Goal: Use online tool/utility: Utilize a website feature to perform a specific function

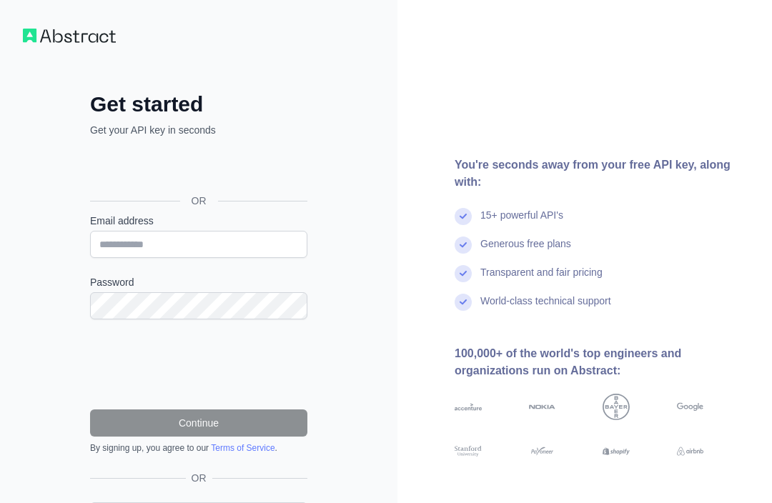
click at [104, 160] on div "Sign in with Google. Opens in new tab" at bounding box center [197, 168] width 214 height 31
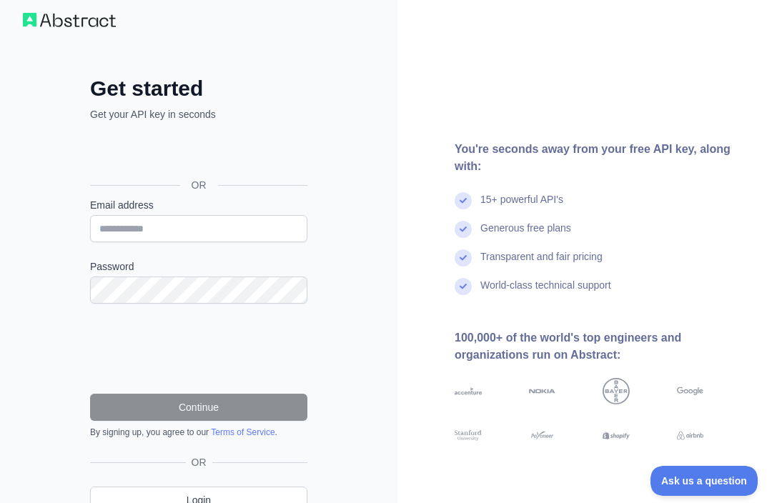
scroll to position [33, 0]
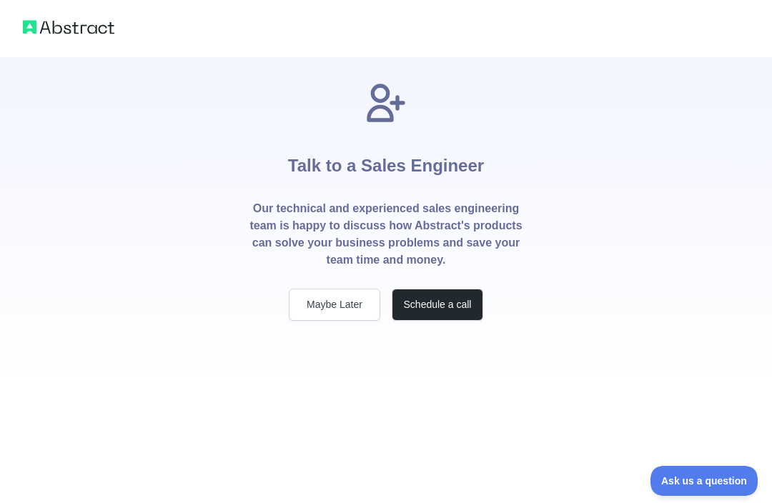
click at [549, 65] on div "Talk to a Sales Engineer Our technical and experienced sales engineering team i…" at bounding box center [386, 189] width 772 height 378
click at [357, 302] on button "Maybe Later" at bounding box center [335, 305] width 92 height 32
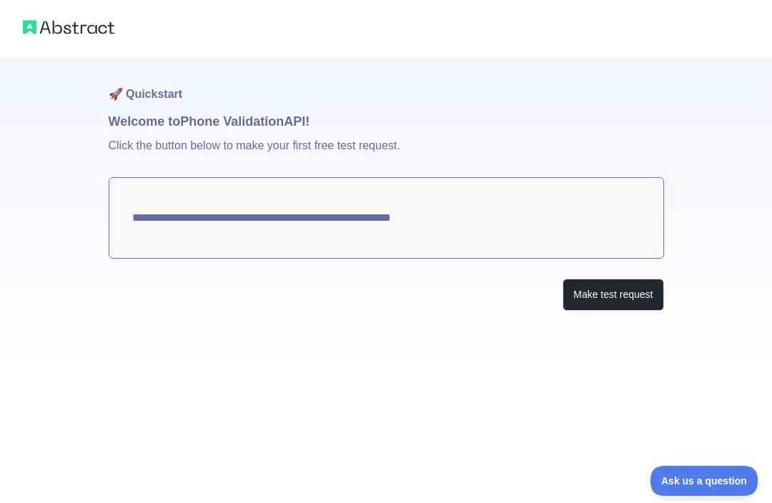
click at [605, 297] on button "Make test request" at bounding box center [613, 295] width 101 height 32
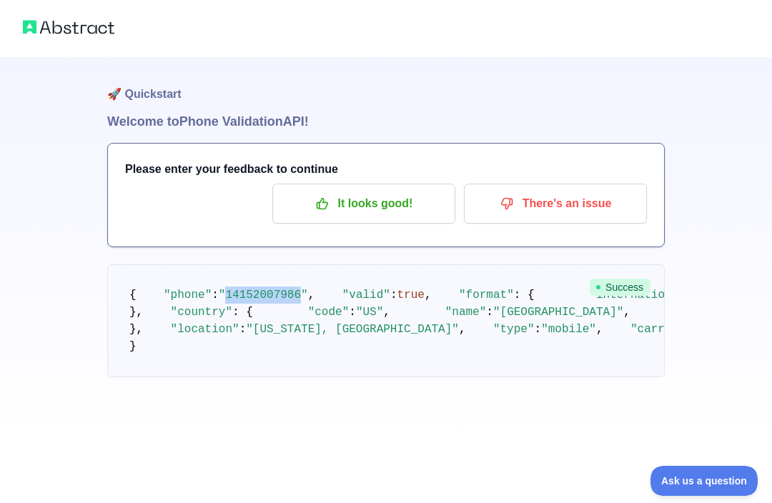
click at [463, 92] on h1 "🚀 Quickstart" at bounding box center [386, 84] width 558 height 54
click at [270, 302] on span ""14152007986"" at bounding box center [263, 295] width 89 height 13
click at [391, 312] on pre "{ "phone" : "[PHONE_NUMBER]" , "valid" : true , "format" : { "international" : …" at bounding box center [386, 321] width 558 height 113
click at [275, 377] on pre "{ "phone" : "[PHONE_NUMBER]" , "valid" : true , "format" : { "international" : …" at bounding box center [386, 321] width 558 height 113
click at [594, 193] on p "There's an issue" at bounding box center [556, 204] width 162 height 24
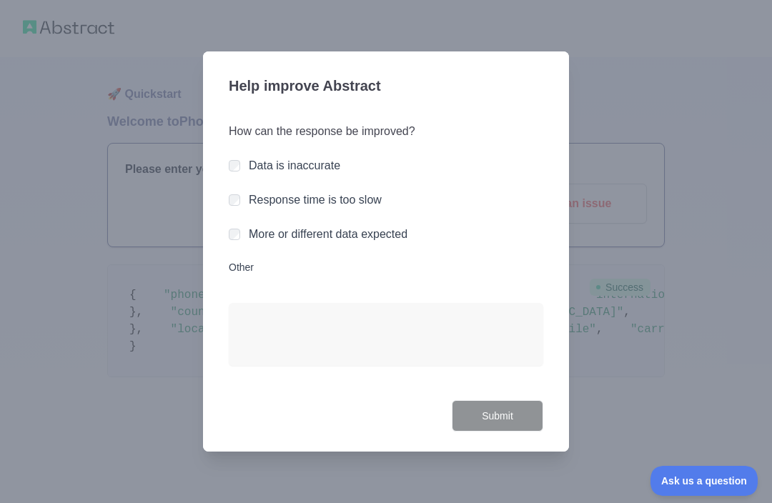
click at [606, 81] on div at bounding box center [386, 251] width 772 height 503
click at [602, 112] on div at bounding box center [386, 251] width 772 height 503
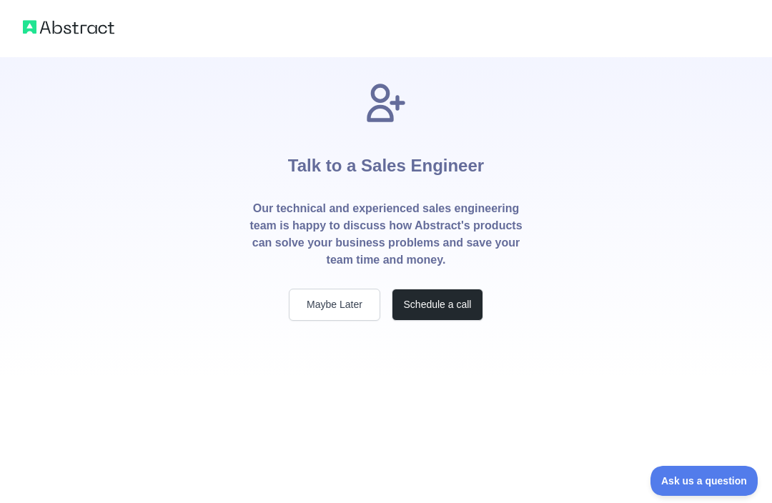
click at [360, 313] on button "Maybe Later" at bounding box center [335, 305] width 92 height 32
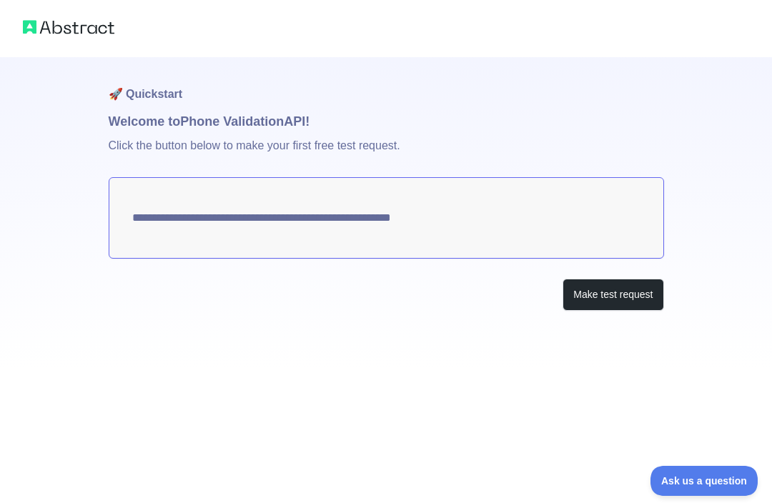
click at [626, 292] on button "Make test request" at bounding box center [613, 295] width 101 height 32
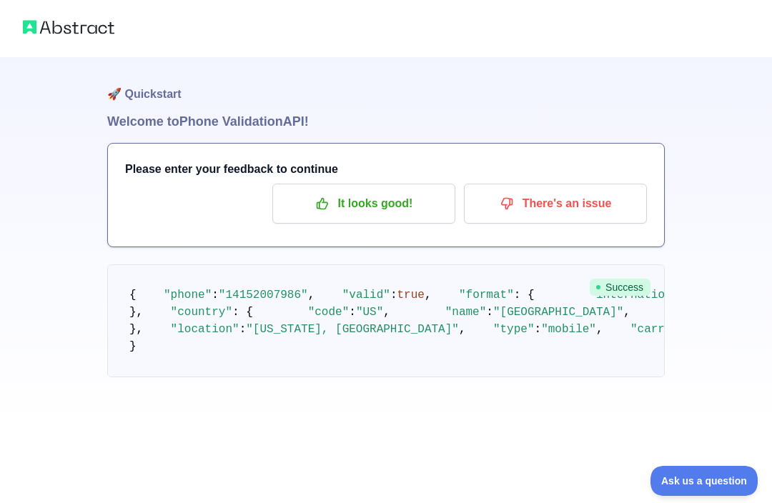
click at [421, 205] on p "It looks good!" at bounding box center [364, 204] width 162 height 24
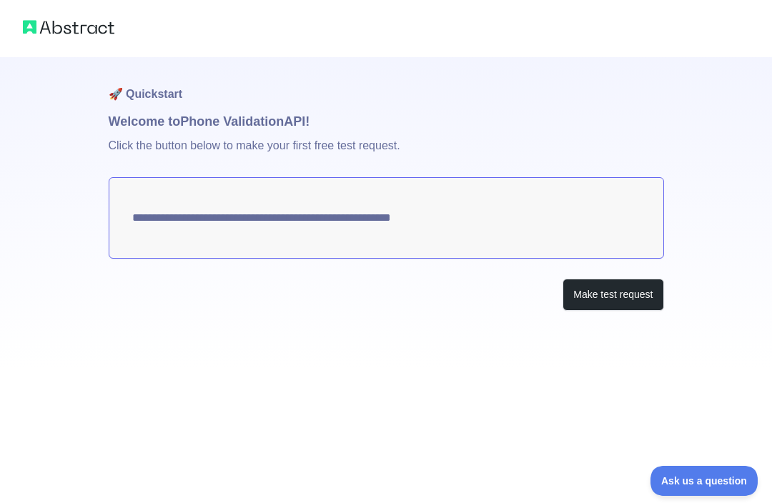
click at [616, 295] on button "Make test request" at bounding box center [613, 295] width 101 height 32
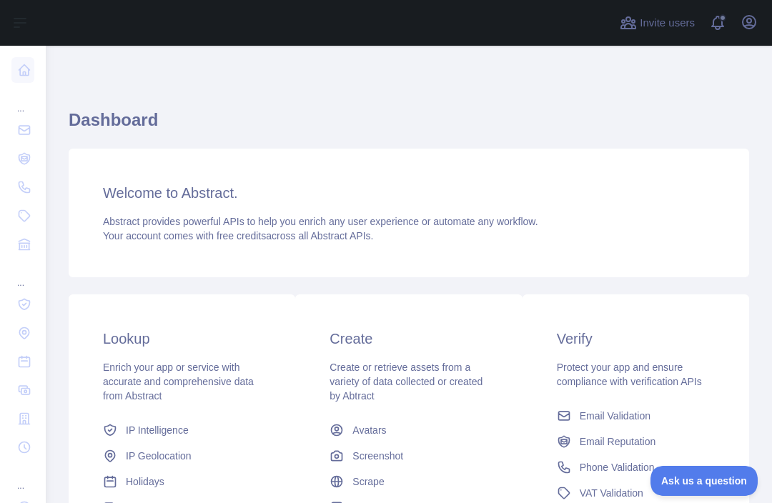
click at [24, 63] on icon at bounding box center [24, 70] width 14 height 14
